Goal: Use online tool/utility: Utilize a website feature to perform a specific function

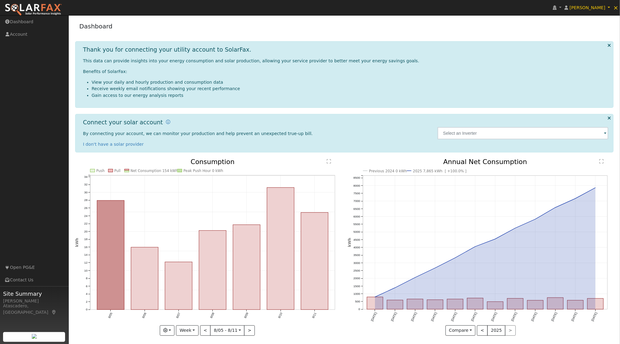
scroll to position [3, 0]
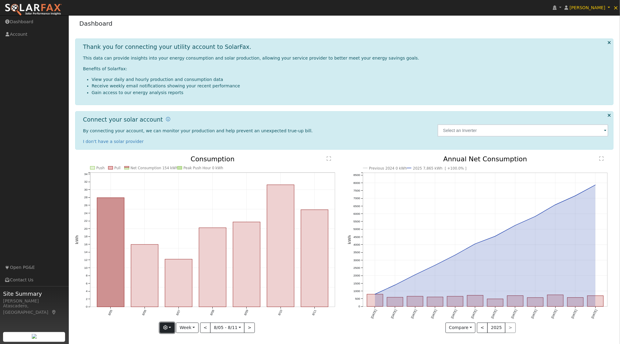
click at [172, 327] on button "button" at bounding box center [167, 328] width 15 height 10
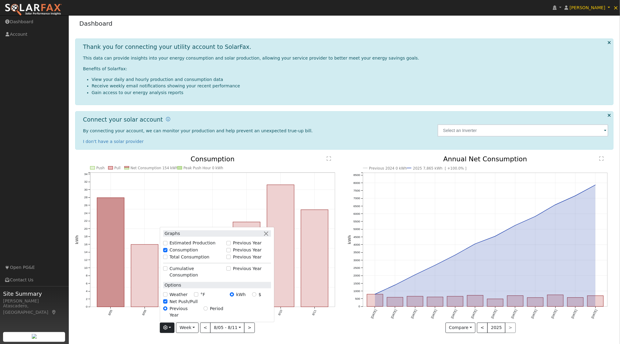
click at [165, 261] on div "Total Consumption" at bounding box center [193, 257] width 67 height 7
click at [167, 259] on input "Total Consumption" at bounding box center [165, 257] width 4 height 4
checkbox input "true"
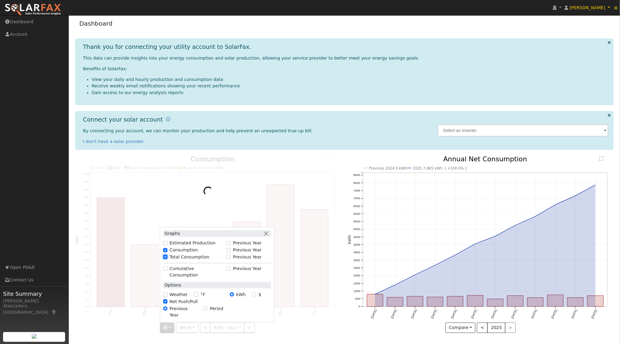
scroll to position [0, 0]
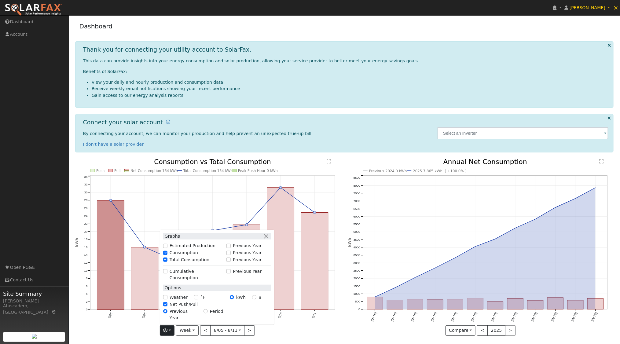
click at [235, 263] on div "Previous Year" at bounding box center [248, 260] width 44 height 6
click at [231, 262] on input "Previous Year" at bounding box center [228, 260] width 4 height 4
checkbox input "true"
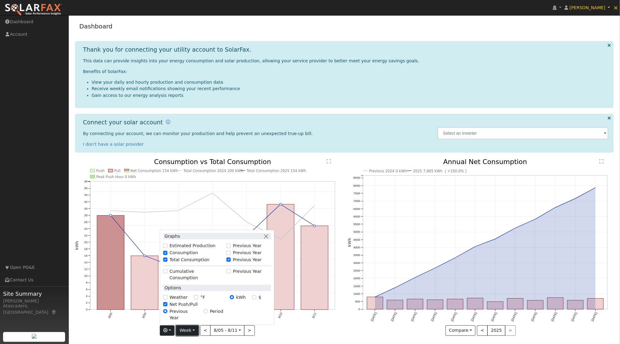
click at [198, 330] on button "Week" at bounding box center [187, 330] width 22 height 10
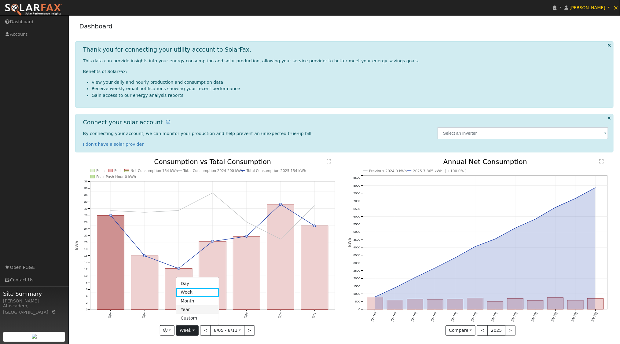
click at [199, 309] on link "Year" at bounding box center [197, 309] width 42 height 9
type input "[DATE]"
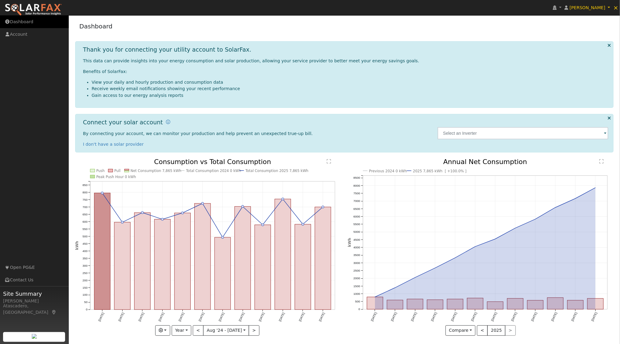
click at [21, 23] on link "Dashboard" at bounding box center [34, 22] width 69 height 13
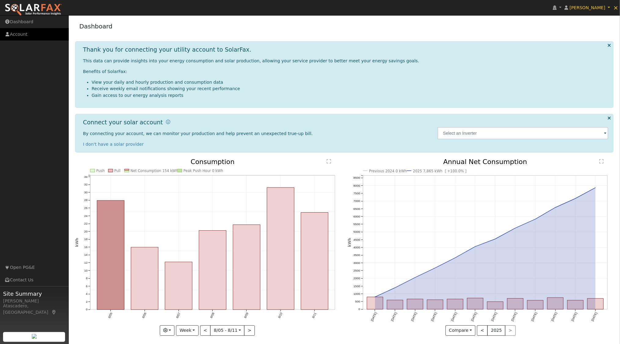
click at [19, 34] on link "Account" at bounding box center [34, 34] width 69 height 13
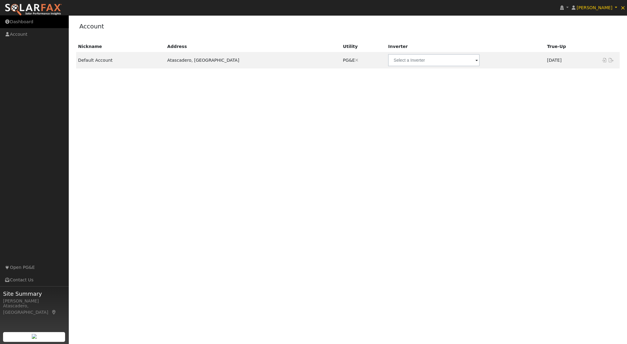
click at [24, 23] on link "Dashboard" at bounding box center [34, 22] width 69 height 13
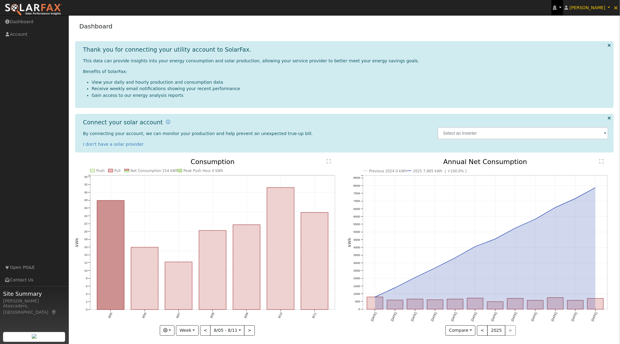
click at [557, 9] on icon at bounding box center [555, 8] width 4 height 4
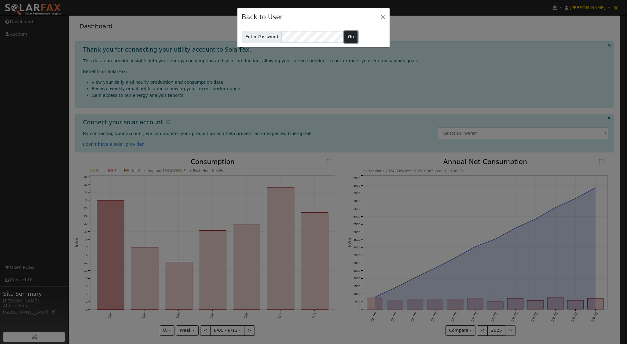
click at [349, 38] on button "Go" at bounding box center [350, 37] width 13 height 12
